Goal: Understand process/instructions: Learn about a topic

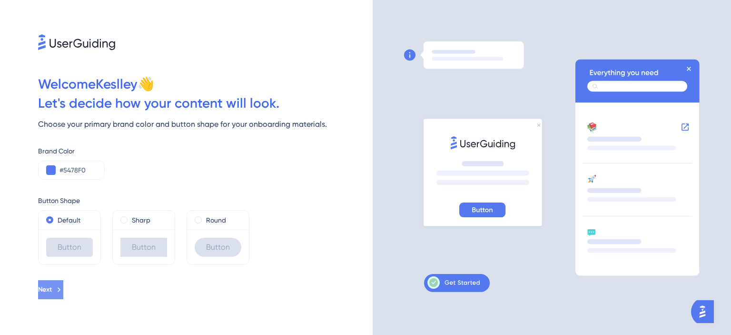
click at [63, 290] on button "Next" at bounding box center [50, 289] width 25 height 19
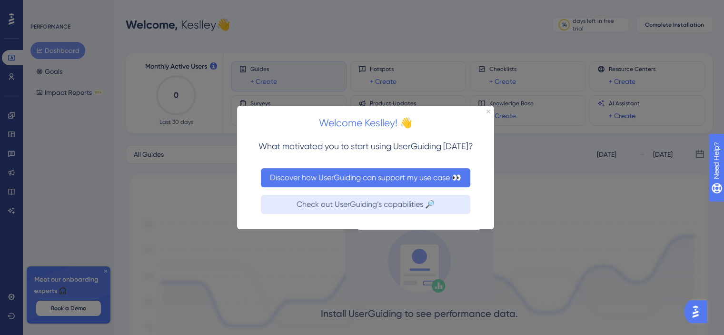
click at [385, 180] on button "Discover how UserGuiding can support my use case 👀" at bounding box center [366, 177] width 210 height 19
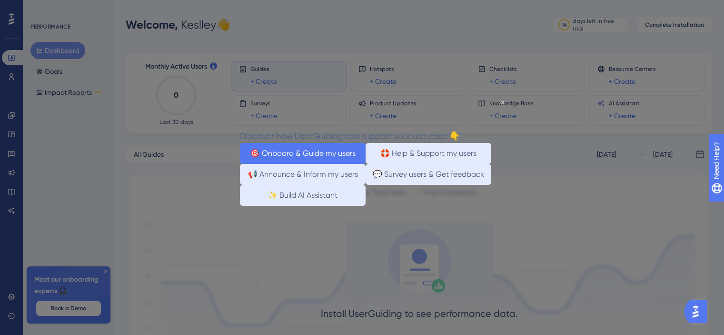
click at [335, 154] on button "🎯 Onboard & Guide my users" at bounding box center [303, 152] width 126 height 21
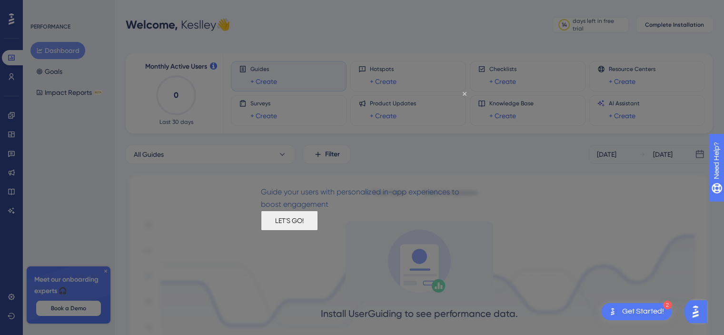
click at [318, 230] on button "LET'S GO!" at bounding box center [289, 220] width 57 height 20
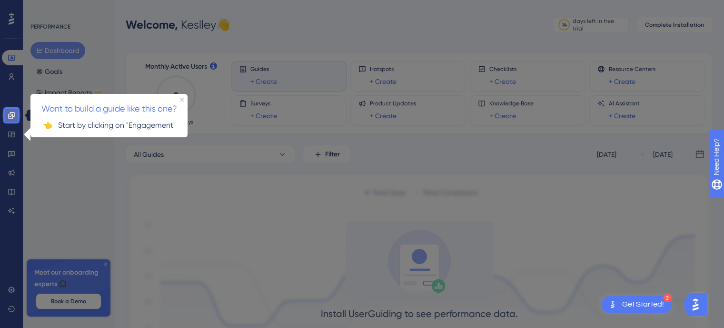
click at [9, 115] on icon at bounding box center [12, 115] width 8 height 8
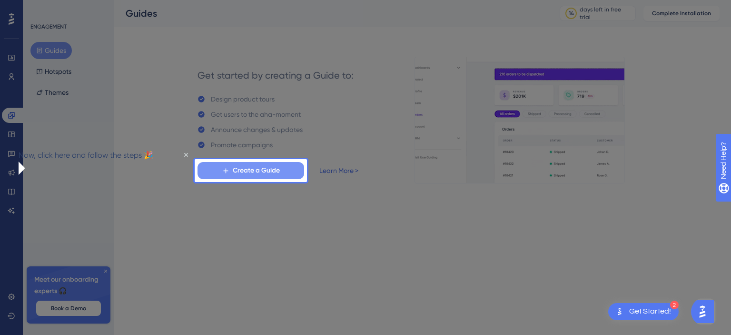
click at [244, 170] on span "Create a Guide" at bounding box center [256, 170] width 47 height 11
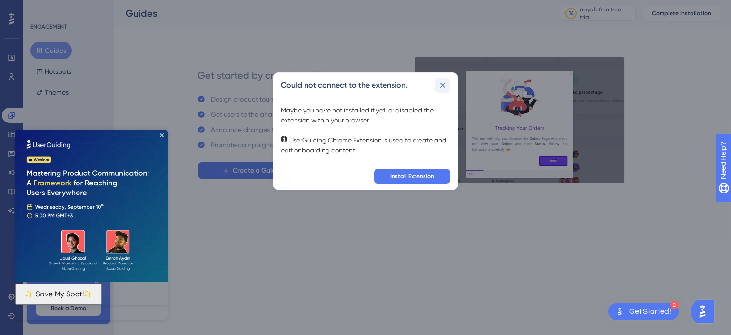
click at [442, 84] on icon at bounding box center [443, 85] width 10 height 10
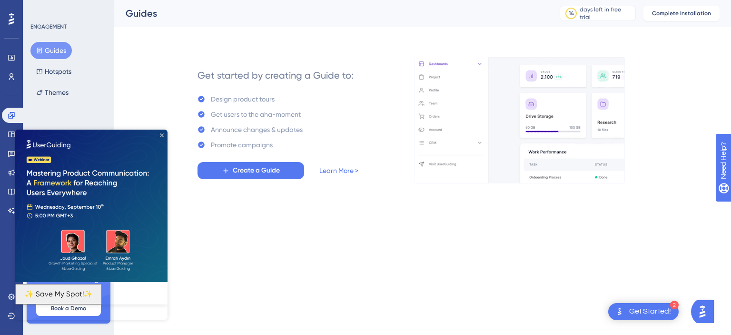
click at [161, 134] on icon "Close Preview" at bounding box center [162, 135] width 4 height 4
